Goal: Transaction & Acquisition: Purchase product/service

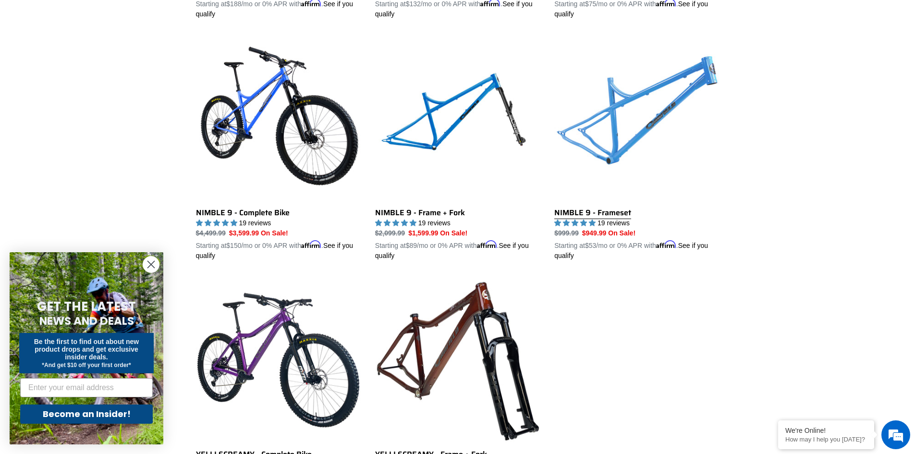
scroll to position [1441, 0]
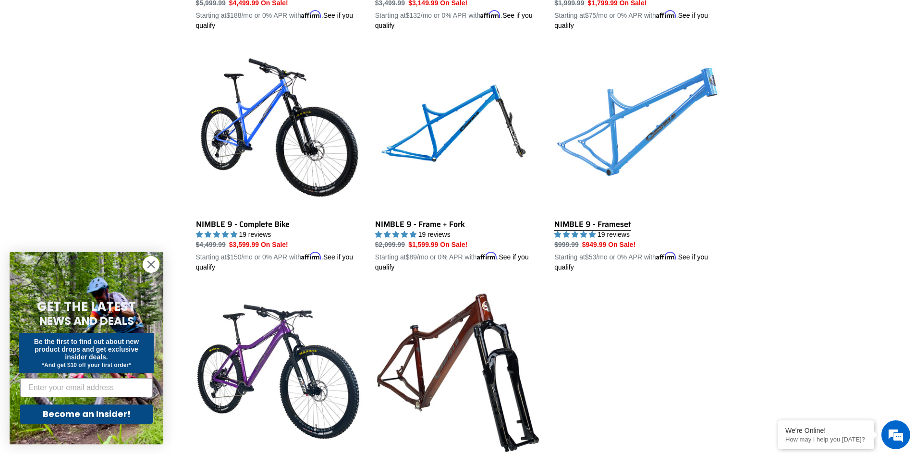
click at [602, 214] on link "NIMBLE 9 - Frameset" at bounding box center [636, 160] width 165 height 225
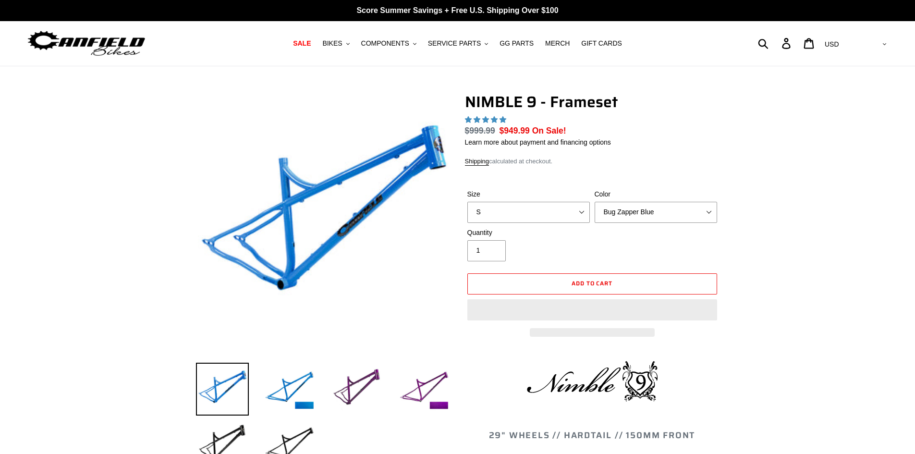
select select "highest-rating"
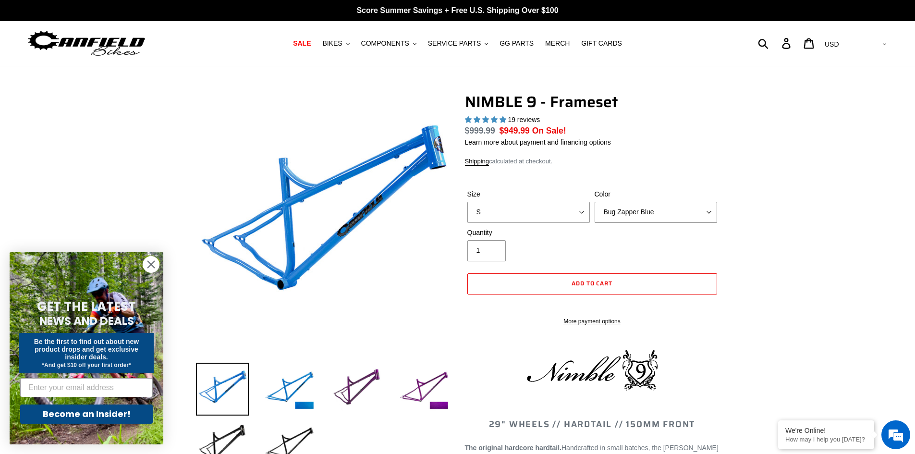
click at [650, 209] on select "Bug Zapper Blue Purple Haze -Sold Out Galaxy Black" at bounding box center [655, 212] width 122 height 21
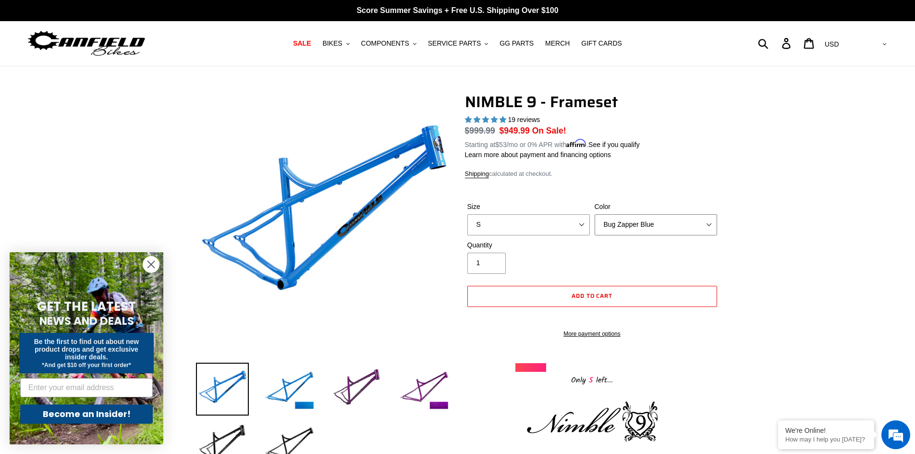
select select "Purple Haze -Sold Out"
click at [594, 214] on select "Bug Zapper Blue Purple Haze -Sold Out Galaxy Black" at bounding box center [655, 224] width 122 height 21
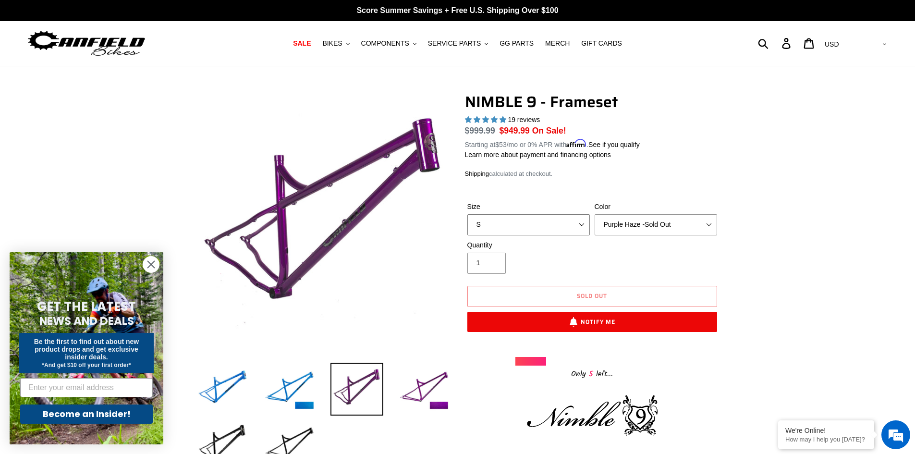
click at [547, 216] on select "S M L XL" at bounding box center [528, 224] width 122 height 21
select select "XL"
click at [467, 214] on select "S M L XL" at bounding box center [528, 224] width 122 height 21
click at [634, 222] on select "Bug Zapper Blue Purple Haze -Sold Out Galaxy Black" at bounding box center [655, 224] width 122 height 21
select select "Galaxy Black"
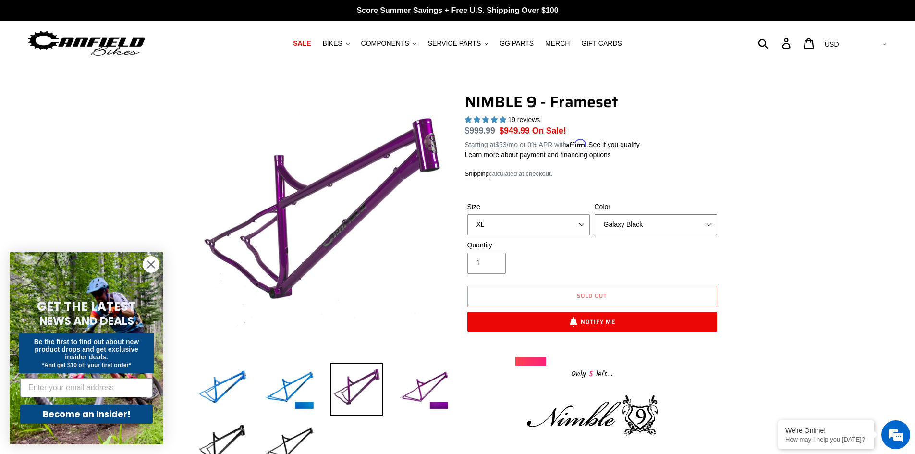
click at [594, 214] on select "Bug Zapper Blue Purple Haze -Sold Out Galaxy Black" at bounding box center [655, 224] width 122 height 21
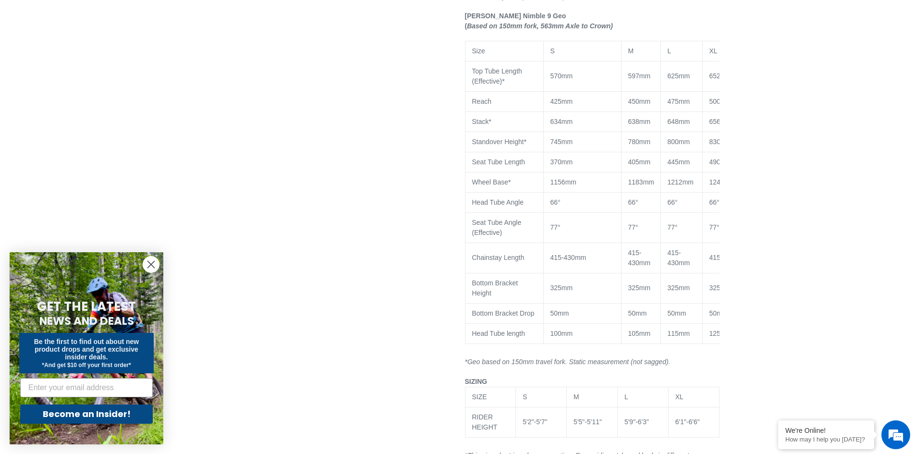
scroll to position [768, 0]
